Goal: Task Accomplishment & Management: Use online tool/utility

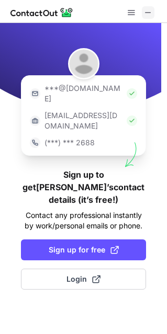
click at [149, 11] on span at bounding box center [148, 12] width 8 height 8
